Goal: Task Accomplishment & Management: Complete application form

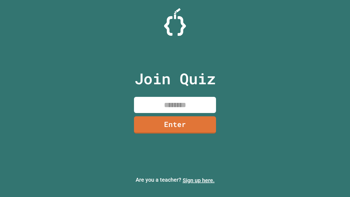
click at [198, 180] on link "Sign up here." at bounding box center [198, 180] width 32 height 7
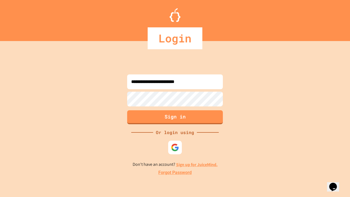
type input "**********"
